Goal: Task Accomplishment & Management: Manage account settings

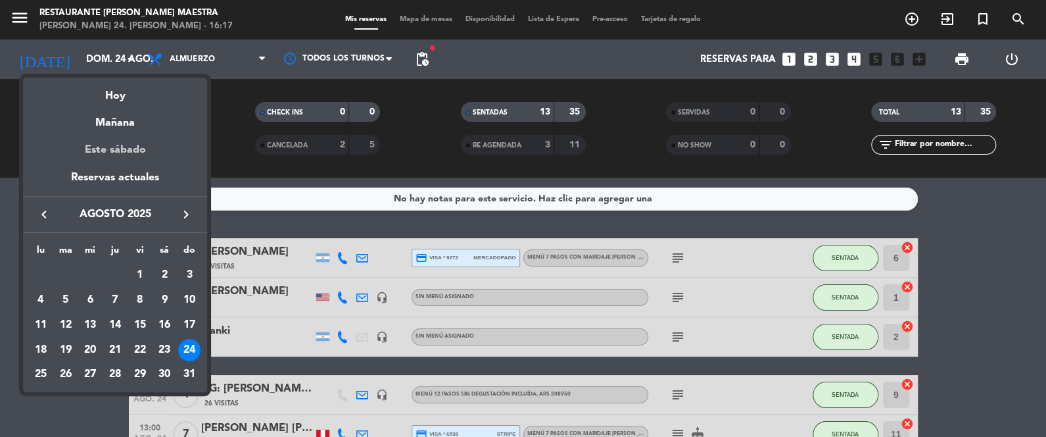
scroll to position [395, 0]
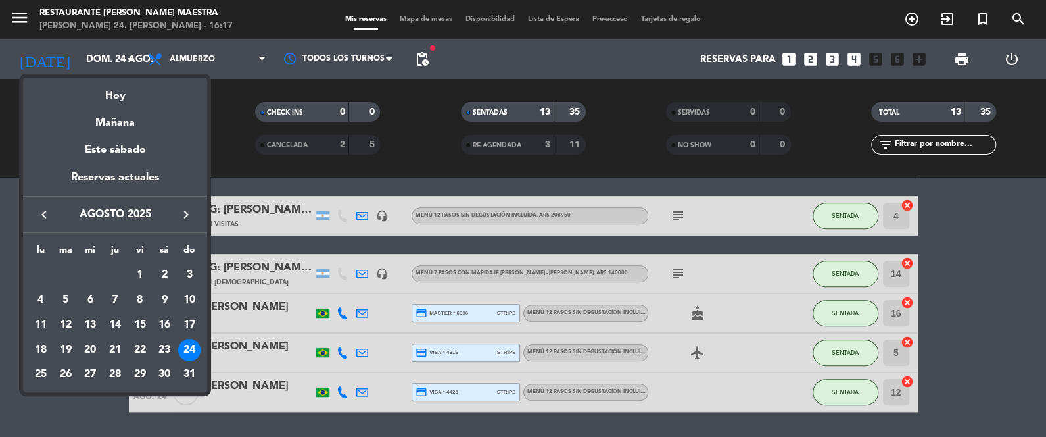
click at [187, 207] on icon "keyboard_arrow_right" at bounding box center [186, 215] width 16 height 16
click at [187, 206] on button "keyboard_arrow_right" at bounding box center [186, 214] width 24 height 17
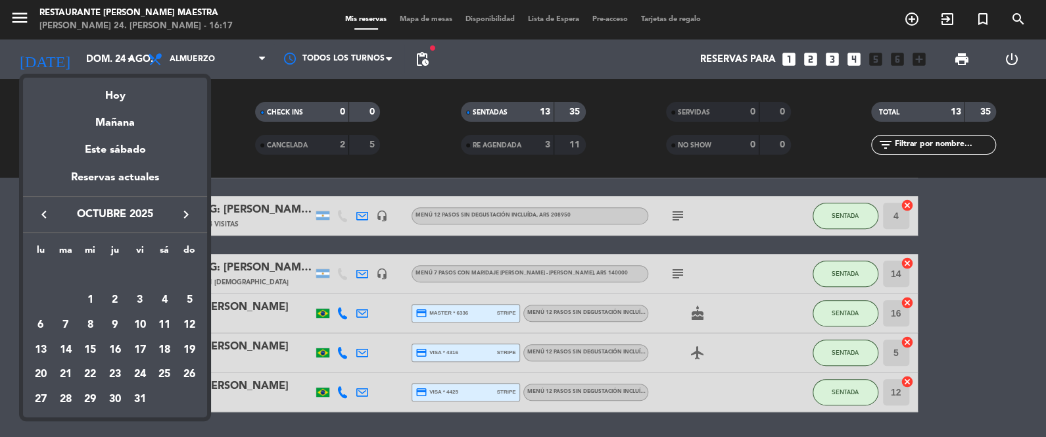
click at [185, 203] on div "keyboard_arrow_left octubre 2025 keyboard_arrow_right" at bounding box center [115, 214] width 184 height 37
click at [193, 216] on icon "keyboard_arrow_right" at bounding box center [186, 215] width 16 height 16
click at [47, 371] on div "24" at bounding box center [41, 374] width 22 height 22
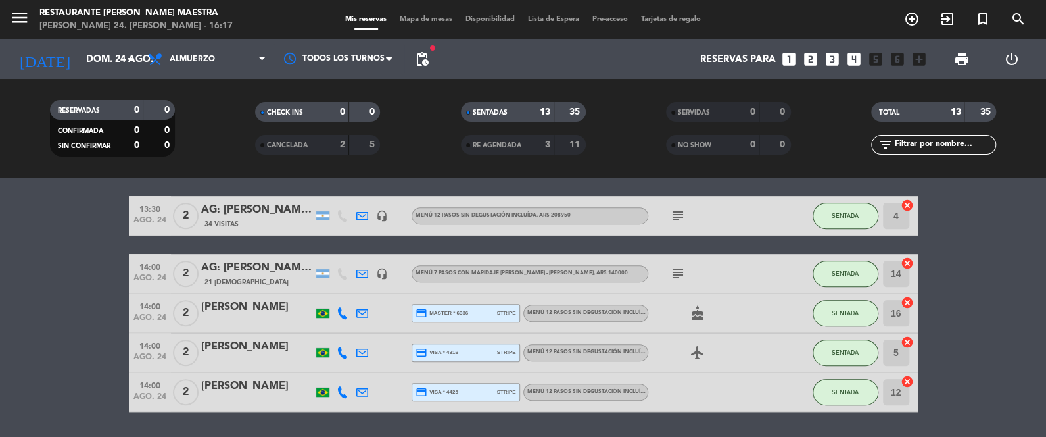
type input "lun. [DATE]"
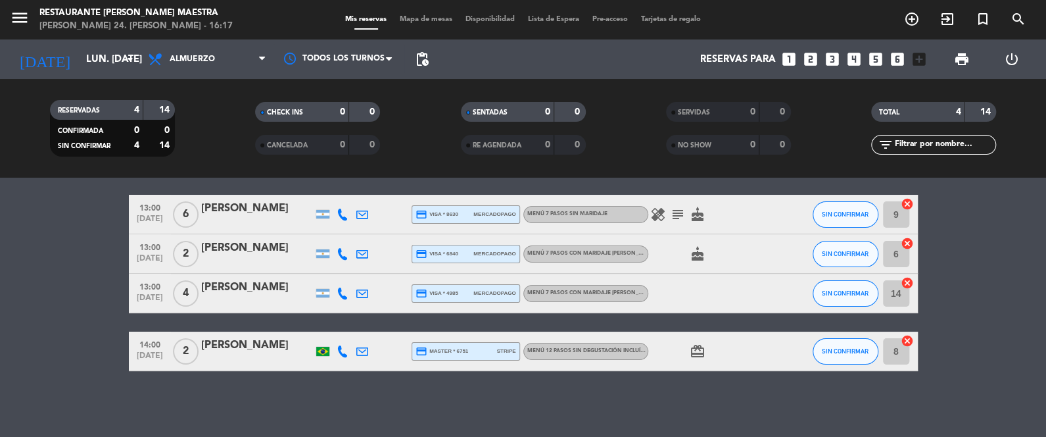
click at [236, 205] on div "[PERSON_NAME]" at bounding box center [257, 208] width 112 height 17
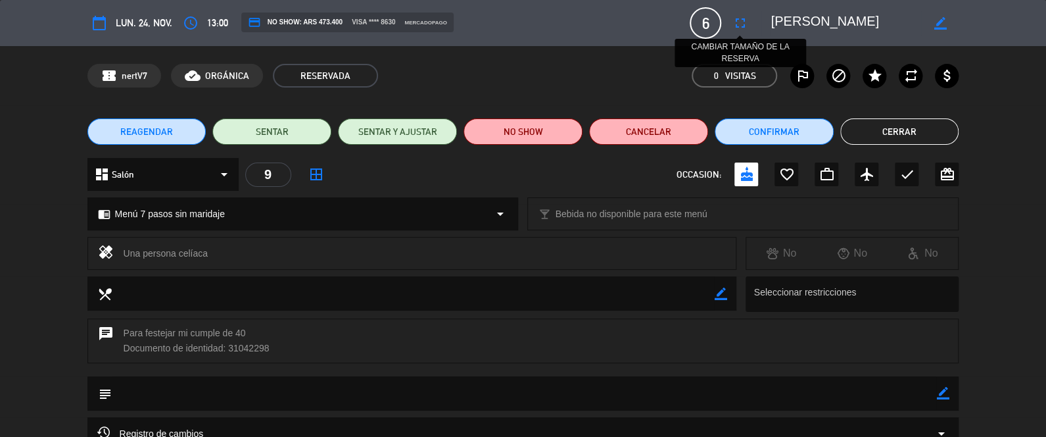
click at [739, 21] on icon "fullscreen" at bounding box center [740, 23] width 16 height 16
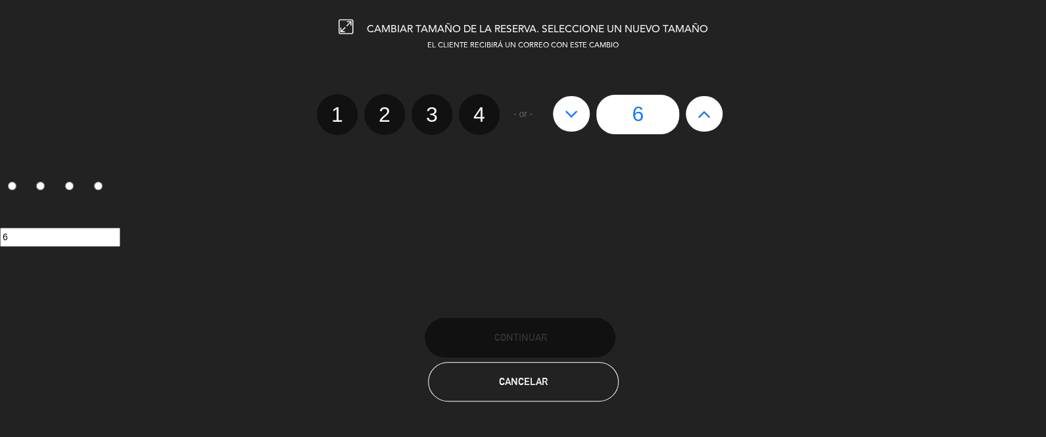
click at [698, 109] on icon at bounding box center [705, 113] width 14 height 21
type input "7"
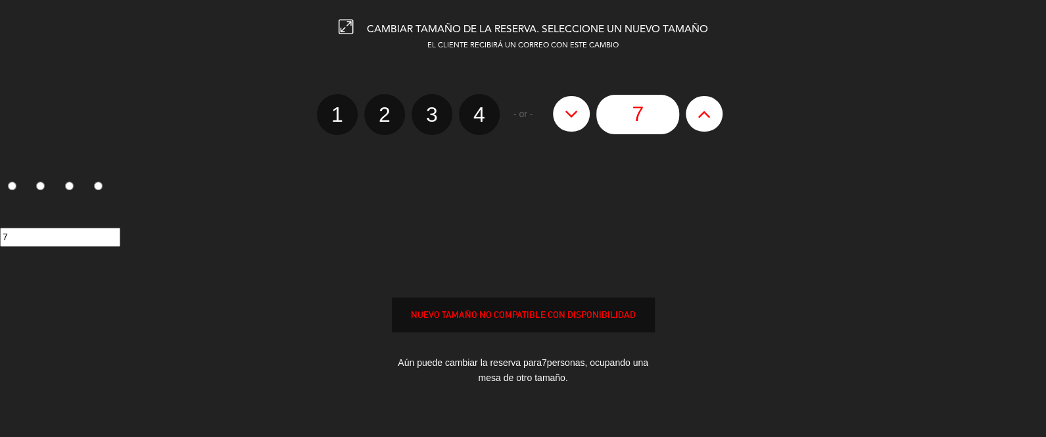
click at [698, 109] on icon at bounding box center [705, 113] width 14 height 21
type input "8"
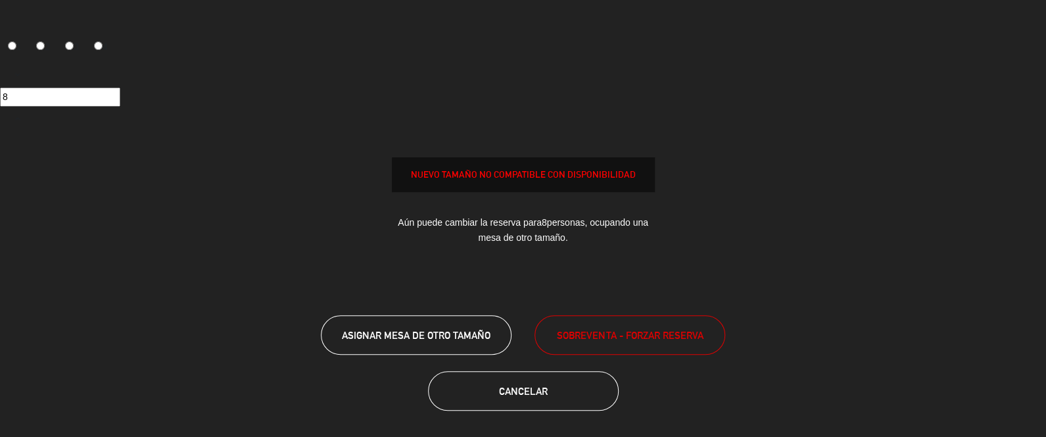
scroll to position [141, 0]
click at [453, 328] on span "ASIGNAR MESA DE OTRO TAMAÑO" at bounding box center [416, 333] width 149 height 11
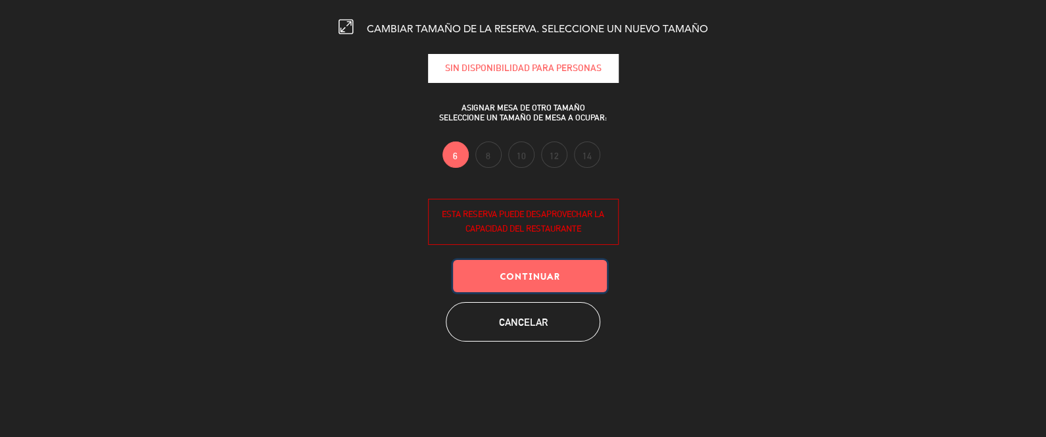
click at [512, 274] on button "Continuar" at bounding box center [530, 276] width 154 height 32
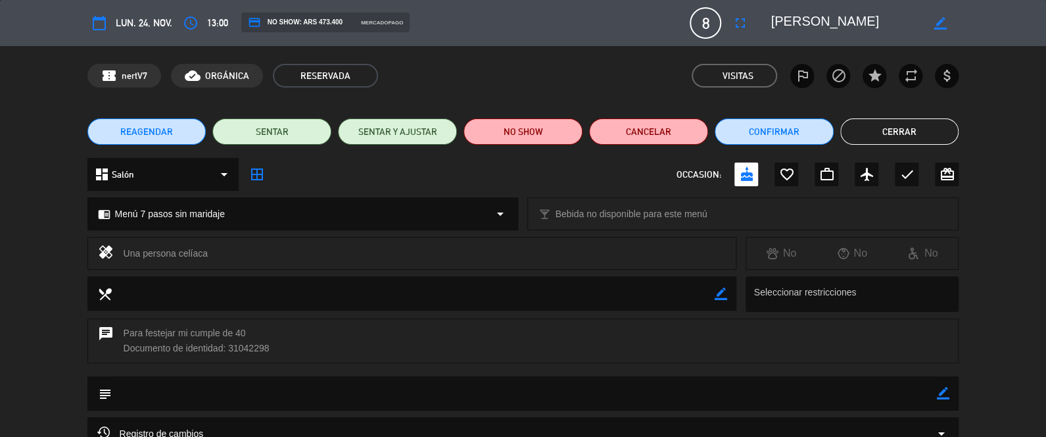
click at [866, 126] on button "Cerrar" at bounding box center [900, 131] width 119 height 26
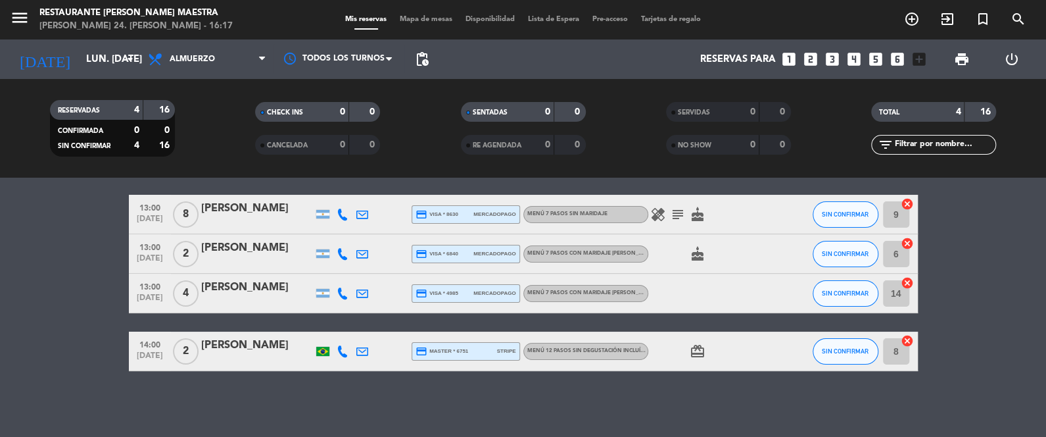
click at [665, 214] on icon "healing" at bounding box center [658, 215] width 16 height 16
drag, startPoint x: 668, startPoint y: 215, endPoint x: 681, endPoint y: 216, distance: 13.2
click at [669, 216] on span "subject" at bounding box center [678, 215] width 20 height 16
click at [682, 216] on icon "subject" at bounding box center [678, 215] width 16 height 16
click at [698, 212] on icon "cake" at bounding box center [698, 215] width 16 height 16
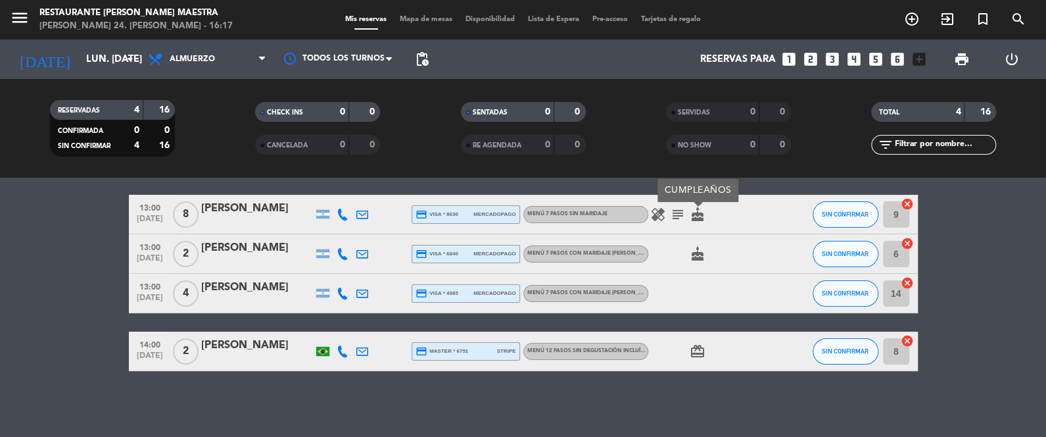
click at [697, 216] on icon "cake" at bounding box center [698, 215] width 16 height 16
